Goal: Find specific page/section: Locate a particular part of the current website

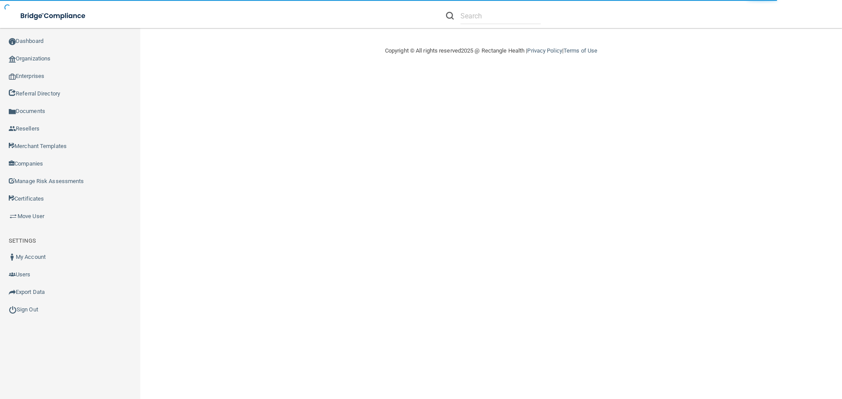
click at [29, 58] on link "Organizations" at bounding box center [70, 59] width 141 height 18
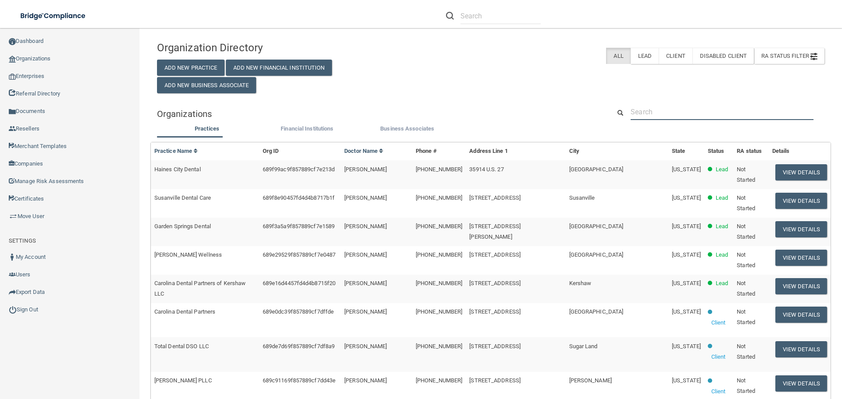
click at [661, 114] on input "text" at bounding box center [721, 112] width 183 height 16
paste input "Nephrology and Internal Medicine"
type input "Nephrology and Internal Medicine"
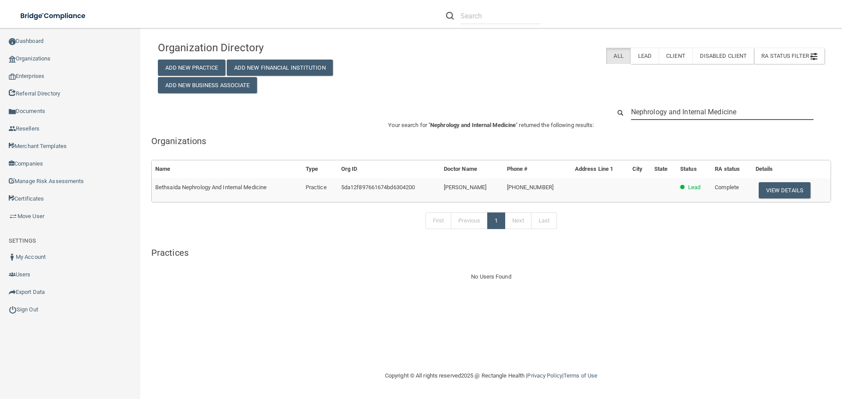
drag, startPoint x: 751, startPoint y: 115, endPoint x: 539, endPoint y: 108, distance: 211.9
click at [540, 108] on div "Nephrology and Internal Medicine" at bounding box center [491, 112] width 680 height 16
paste input "[PHONE_NUMBER]"
type input "[PHONE_NUMBER]"
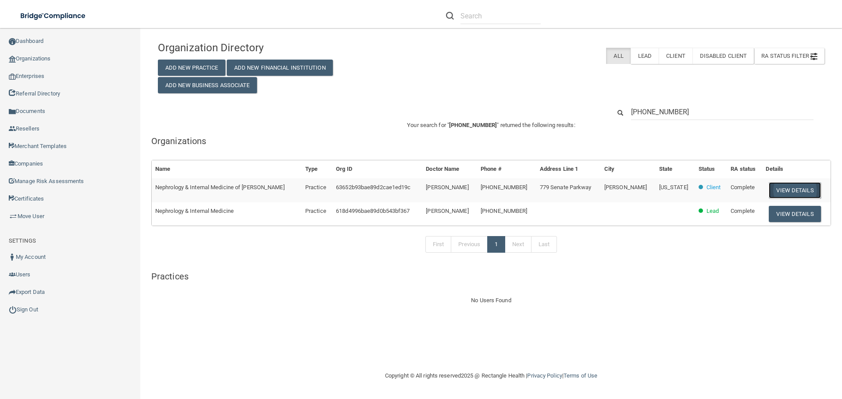
click at [792, 189] on button "View Details" at bounding box center [795, 190] width 52 height 16
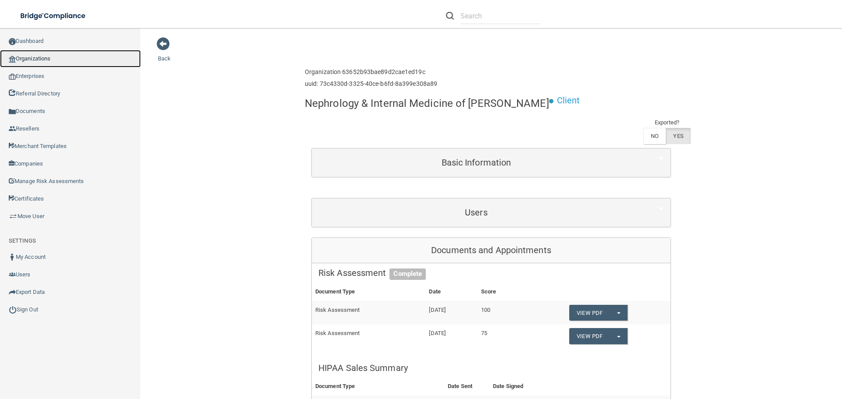
click at [47, 56] on link "Organizations" at bounding box center [70, 59] width 141 height 18
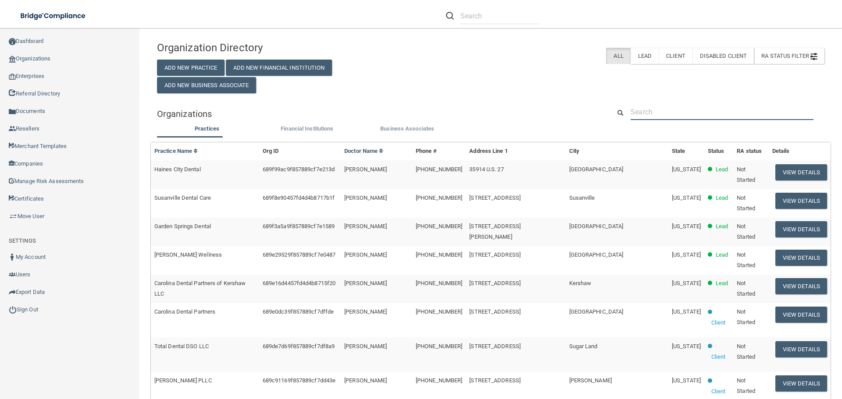
click at [683, 111] on input "text" at bounding box center [721, 112] width 183 height 16
paste input "[PERSON_NAME][EMAIL_ADDRESS][DOMAIN_NAME]"
type input "[PERSON_NAME][EMAIL_ADDRESS][DOMAIN_NAME]"
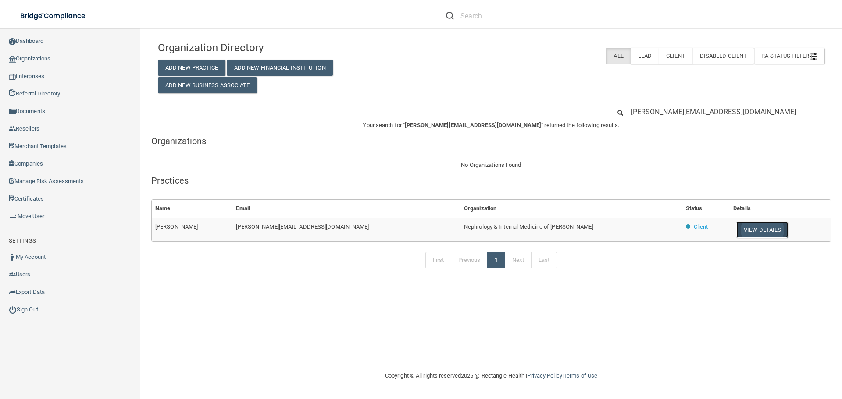
click at [752, 233] on button "View Details" at bounding box center [762, 230] width 52 height 16
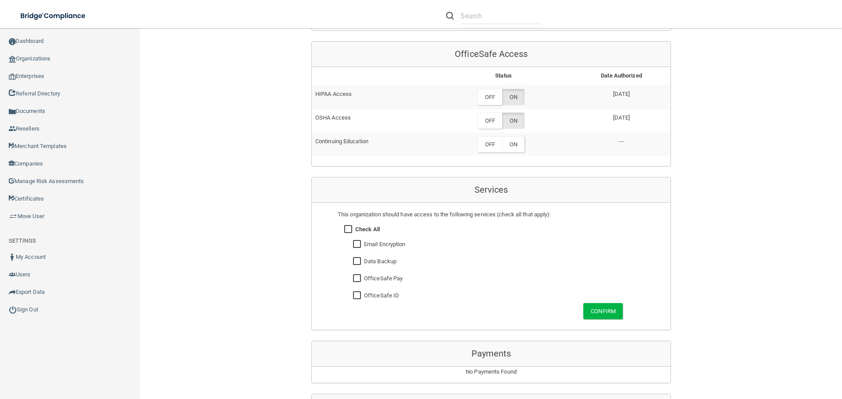
scroll to position [482, 0]
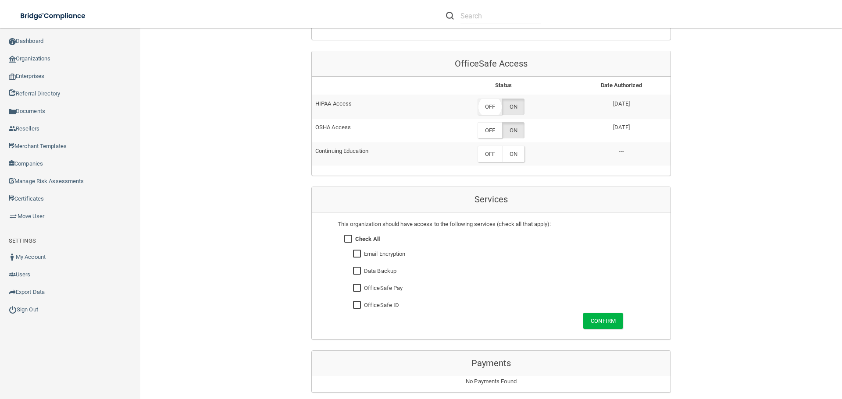
click at [488, 108] on label "OFF" at bounding box center [489, 107] width 25 height 16
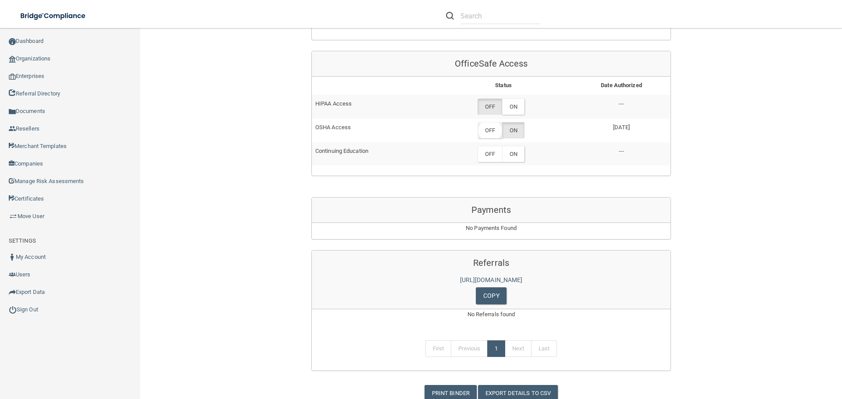
click at [487, 131] on label "OFF" at bounding box center [489, 130] width 25 height 16
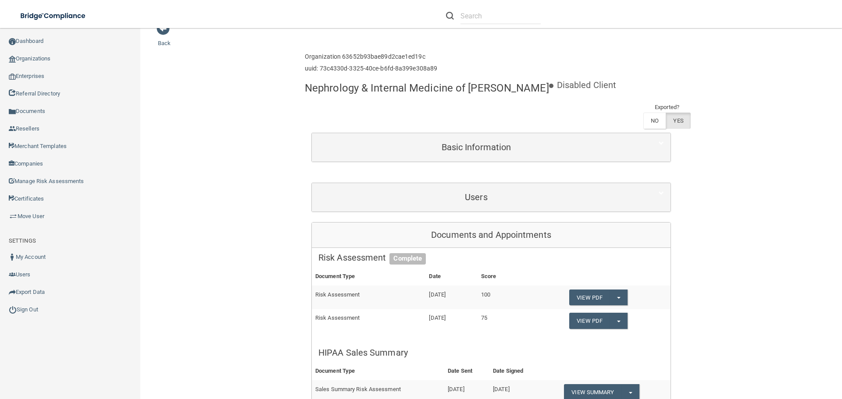
scroll to position [0, 0]
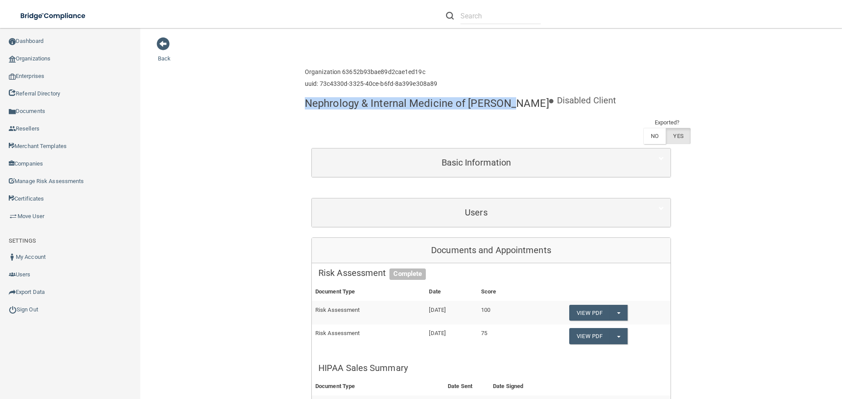
drag, startPoint x: 508, startPoint y: 106, endPoint x: 303, endPoint y: 104, distance: 204.8
click at [305, 104] on h4 "Nephrology & Internal Medicine of [PERSON_NAME]" at bounding box center [427, 103] width 244 height 11
copy h4 "Nephrology & Internal Medicine of [PERSON_NAME]"
